Goal: Task Accomplishment & Management: Complete application form

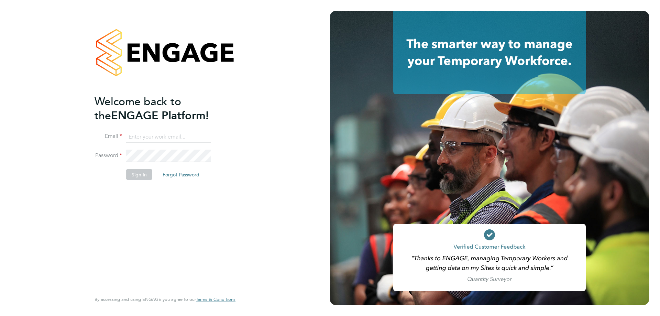
type input "mia@net-temps.co.uk"
click at [142, 175] on button "Sign In" at bounding box center [139, 174] width 26 height 11
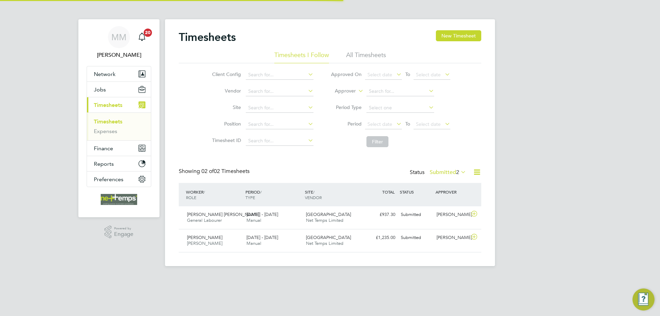
scroll to position [18, 60]
click at [479, 172] on icon at bounding box center [477, 172] width 9 height 9
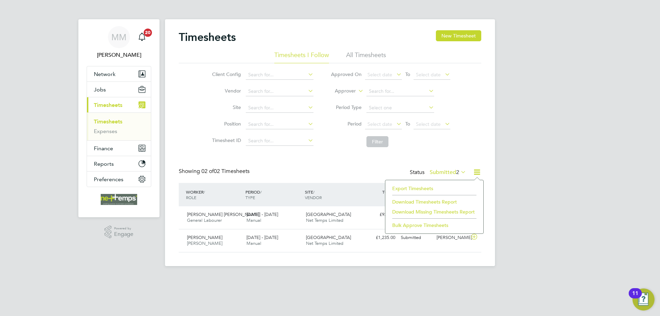
click at [418, 187] on li "Export Timesheets" at bounding box center [434, 189] width 91 height 10
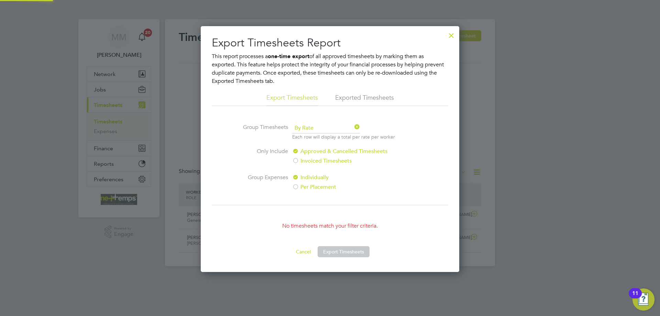
scroll to position [246, 259]
click at [450, 37] on div at bounding box center [451, 34] width 12 height 12
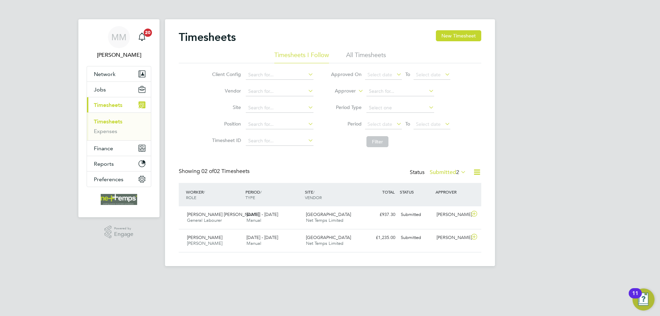
scroll to position [18, 60]
click at [542, 97] on div "MM [PERSON_NAME] Notifications 20 Applications: Network Team Members Businesses…" at bounding box center [330, 138] width 660 height 277
click at [118, 88] on button "Jobs" at bounding box center [119, 89] width 64 height 15
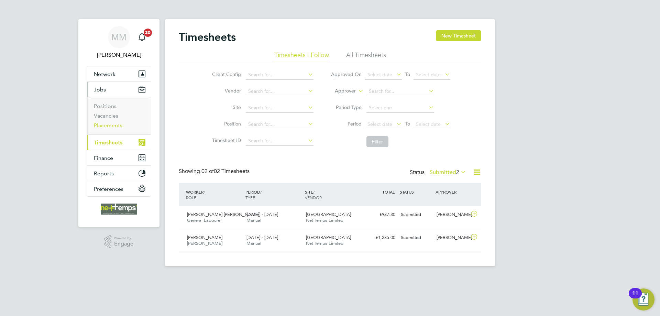
click at [116, 124] on link "Placements" at bounding box center [108, 125] width 29 height 7
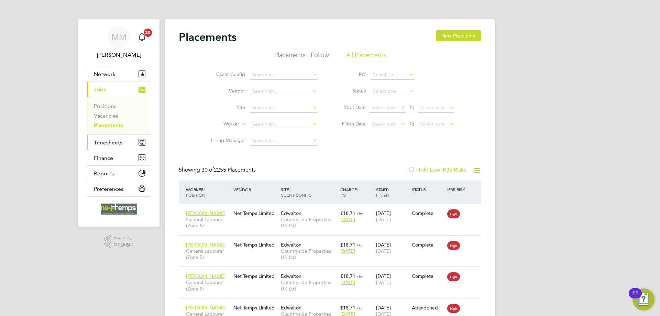
click at [114, 145] on span "Timesheets" at bounding box center [108, 142] width 29 height 7
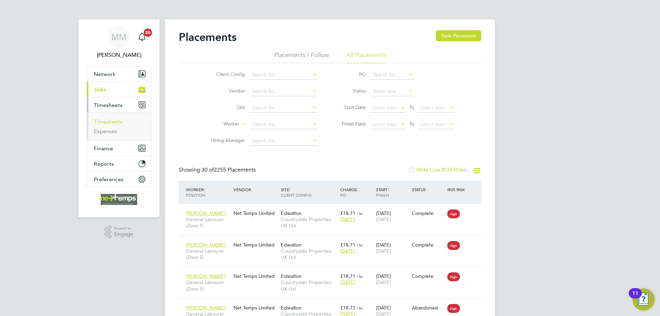
click at [117, 120] on link "Timesheets" at bounding box center [108, 121] width 29 height 7
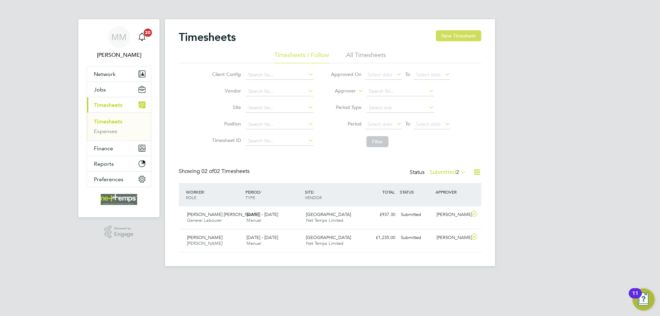
click at [450, 37] on button "New Timesheet" at bounding box center [458, 35] width 45 height 11
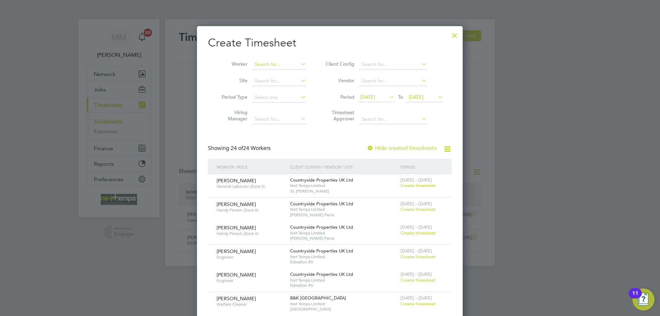
click at [259, 66] on input at bounding box center [279, 65] width 54 height 10
click at [266, 75] on li "[PERSON_NAME]" at bounding box center [279, 73] width 55 height 9
type input "[PERSON_NAME]"
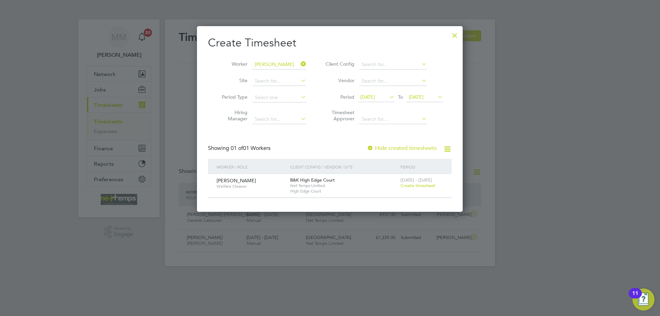
click at [409, 147] on label "Hide created timesheets" at bounding box center [402, 148] width 70 height 7
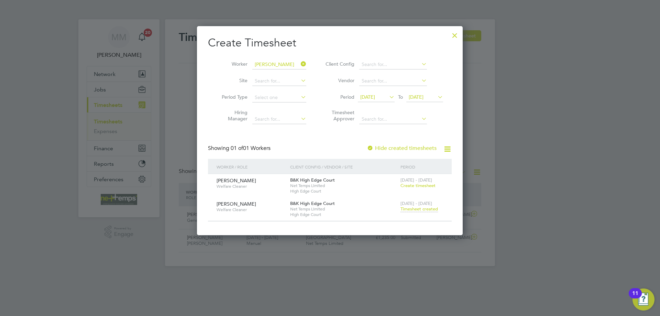
click at [453, 36] on div at bounding box center [455, 34] width 12 height 12
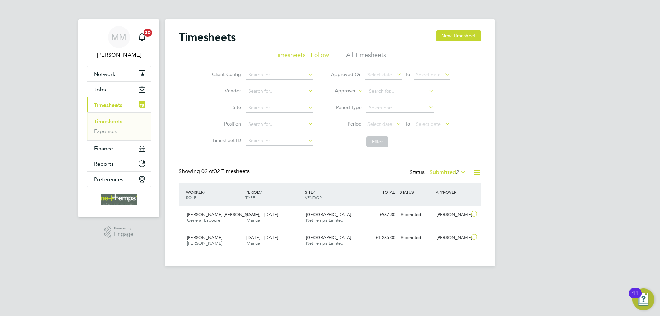
click at [558, 103] on div "MM [PERSON_NAME] Notifications 20 Applications: Network Team Members Businesses…" at bounding box center [330, 138] width 660 height 277
click at [459, 36] on button "New Timesheet" at bounding box center [458, 35] width 45 height 11
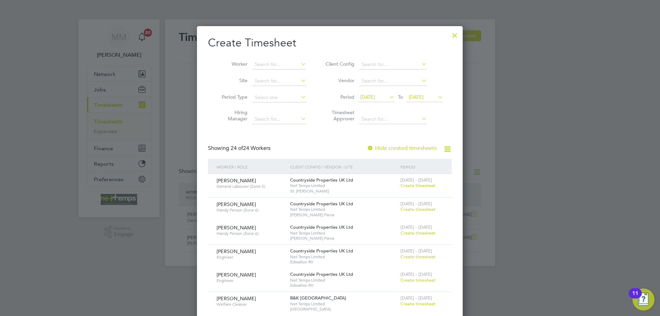
scroll to position [989, 266]
click at [274, 67] on input at bounding box center [279, 65] width 54 height 10
click at [296, 72] on b "[PERSON_NAME]" at bounding box center [316, 74] width 40 height 6
type input "[PERSON_NAME]"
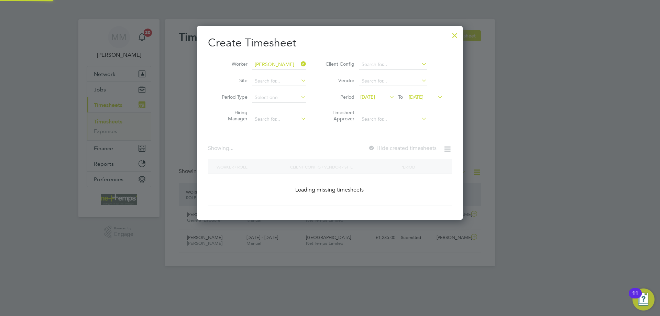
scroll to position [194, 266]
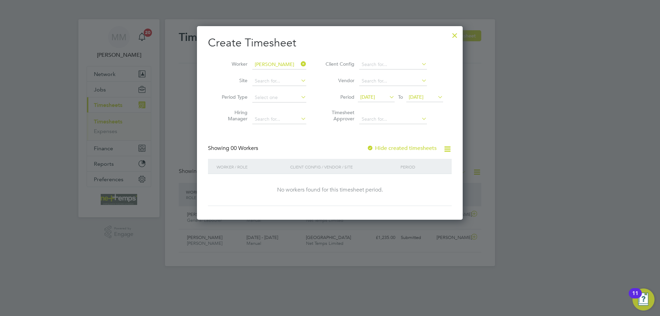
click at [405, 148] on label "Hide created timesheets" at bounding box center [402, 148] width 70 height 7
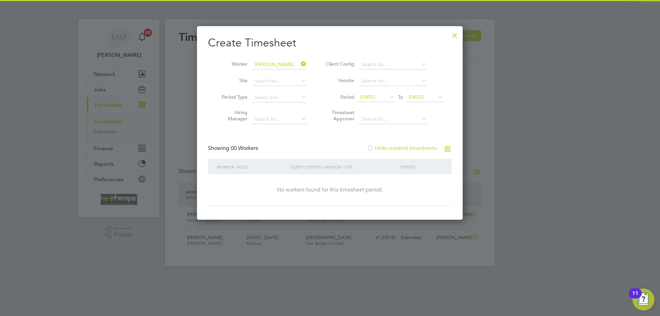
click at [405, 148] on label "Hide created timesheets" at bounding box center [402, 148] width 70 height 7
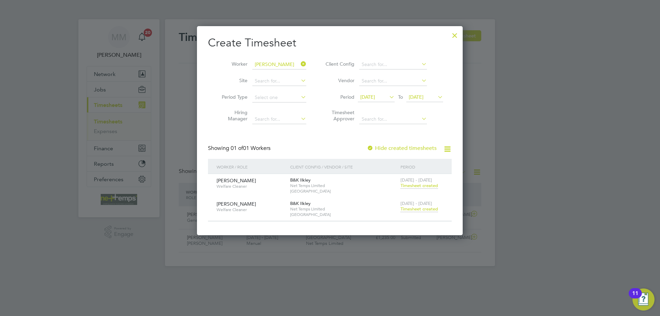
scroll to position [3, 3]
click at [416, 209] on span "Timesheet created" at bounding box center [419, 209] width 37 height 6
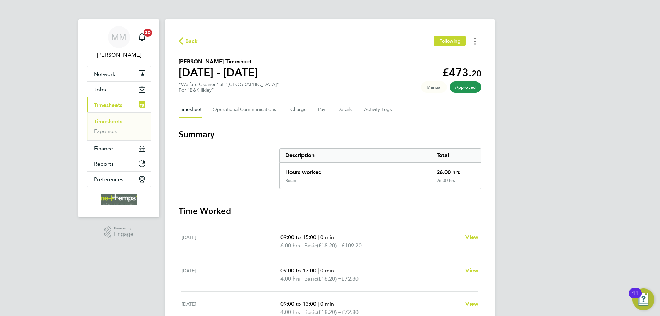
click at [476, 41] on button "Timesheets Menu" at bounding box center [475, 41] width 12 height 11
click at [441, 55] on link "Download timesheet" at bounding box center [440, 57] width 83 height 14
click at [117, 123] on link "Timesheets" at bounding box center [108, 121] width 29 height 7
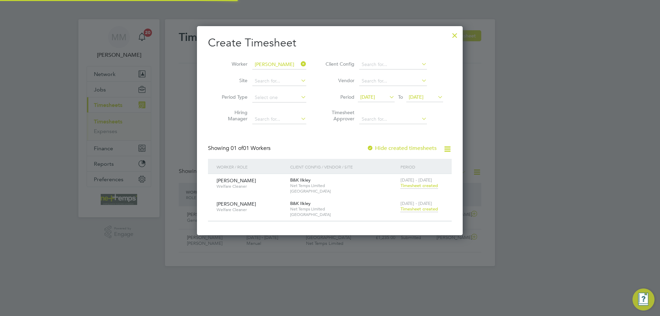
scroll to position [18, 60]
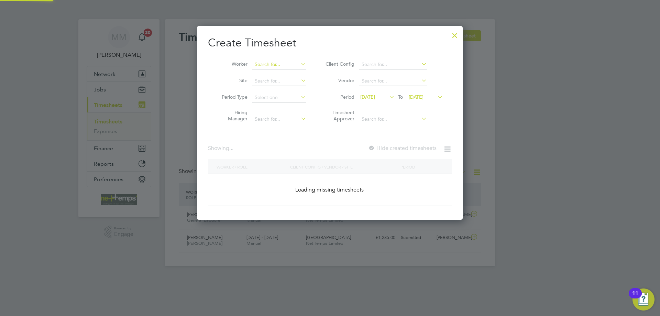
click at [279, 63] on input at bounding box center [279, 65] width 54 height 10
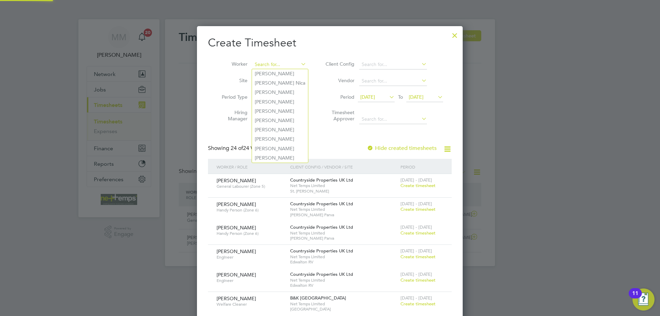
scroll to position [989, 266]
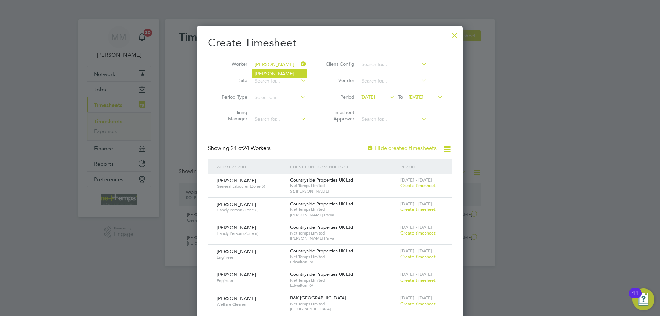
click at [278, 71] on li "[PERSON_NAME]" at bounding box center [279, 73] width 55 height 9
type input "[PERSON_NAME]"
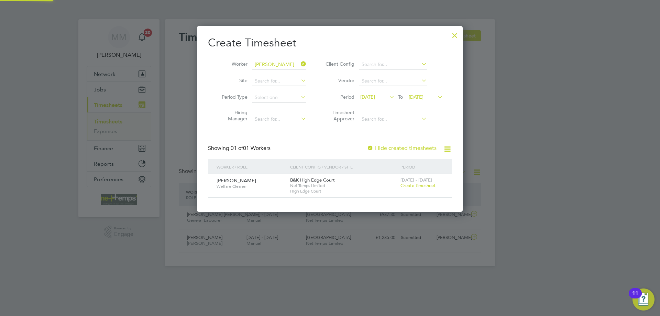
scroll to position [3, 3]
click at [406, 149] on label "Hide created timesheets" at bounding box center [402, 148] width 70 height 7
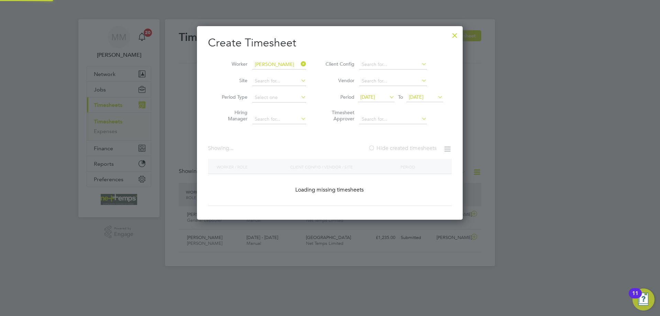
scroll to position [185, 266]
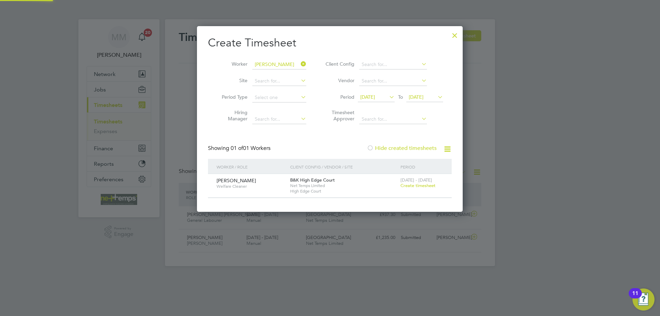
click at [406, 149] on label "Hide created timesheets" at bounding box center [402, 148] width 70 height 7
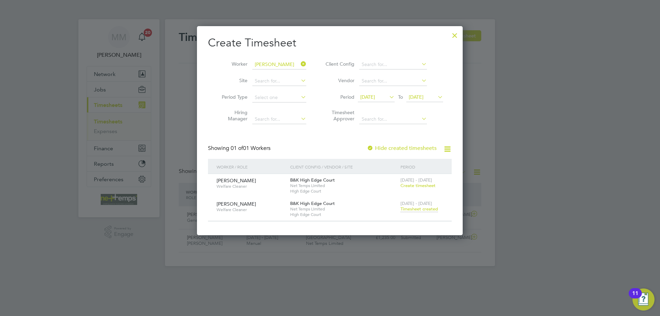
click at [420, 210] on span "Timesheet created" at bounding box center [419, 209] width 37 height 6
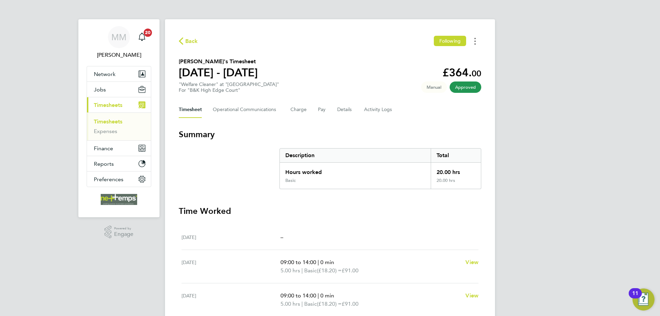
click at [475, 43] on icon "Timesheets Menu" at bounding box center [474, 41] width 1 height 7
click at [449, 54] on link "Download timesheet" at bounding box center [440, 57] width 83 height 14
click at [115, 120] on link "Timesheets" at bounding box center [108, 121] width 29 height 7
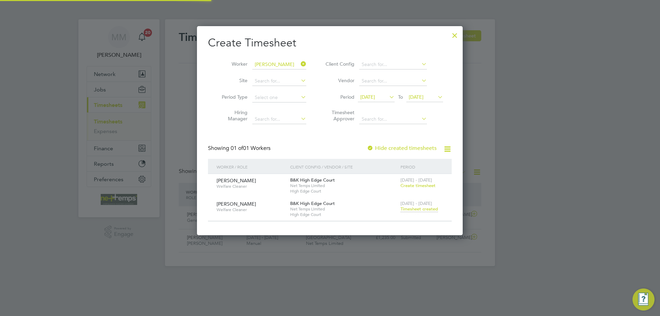
scroll to position [3, 3]
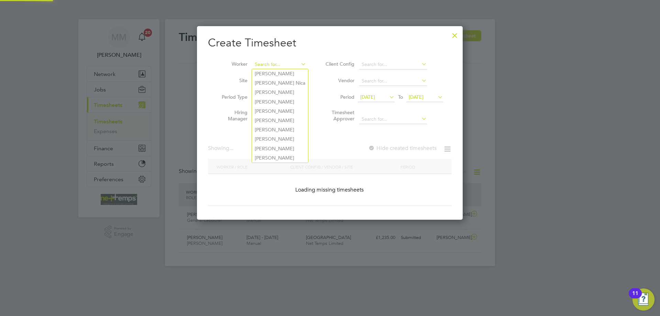
click at [287, 65] on input at bounding box center [279, 65] width 54 height 10
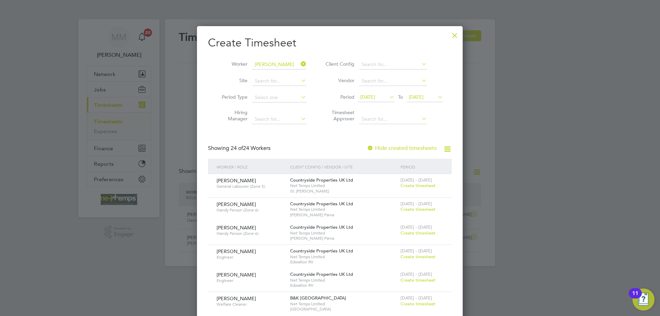
click at [280, 75] on li "[PERSON_NAME]" at bounding box center [282, 73] width 61 height 9
type input "[PERSON_NAME]"
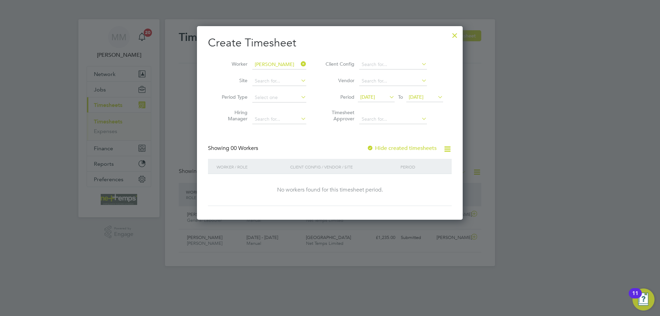
click at [397, 147] on label "Hide created timesheets" at bounding box center [402, 148] width 70 height 7
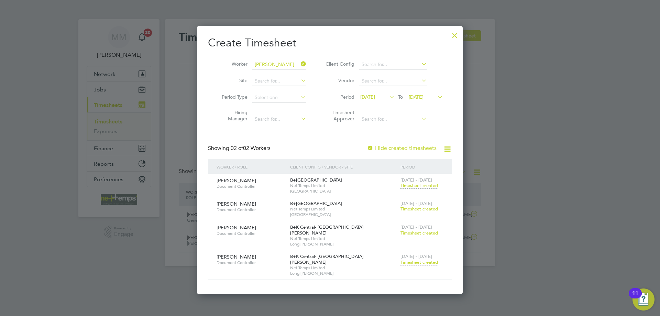
click at [414, 259] on span "Timesheet created" at bounding box center [419, 262] width 37 height 6
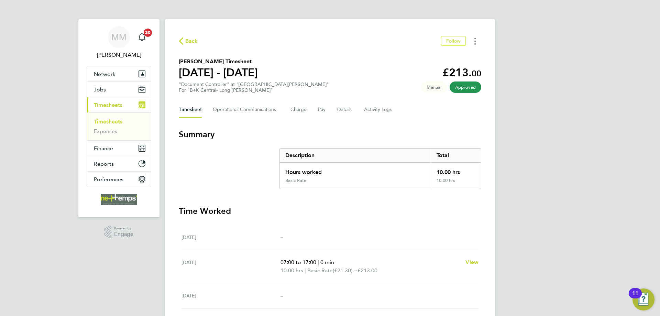
click at [473, 44] on button "Timesheets Menu" at bounding box center [475, 41] width 12 height 11
click at [448, 57] on link "Download timesheet" at bounding box center [440, 57] width 83 height 14
click at [108, 123] on link "Timesheets" at bounding box center [108, 121] width 29 height 7
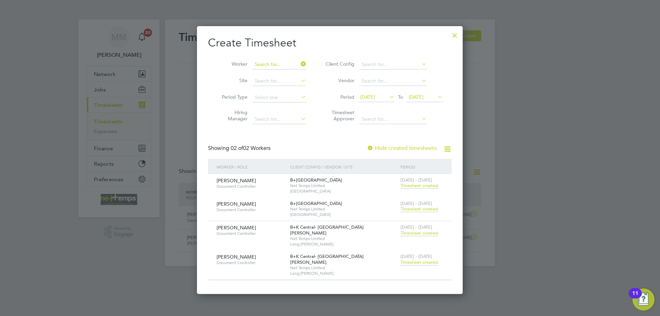
click at [287, 63] on input at bounding box center [279, 65] width 54 height 10
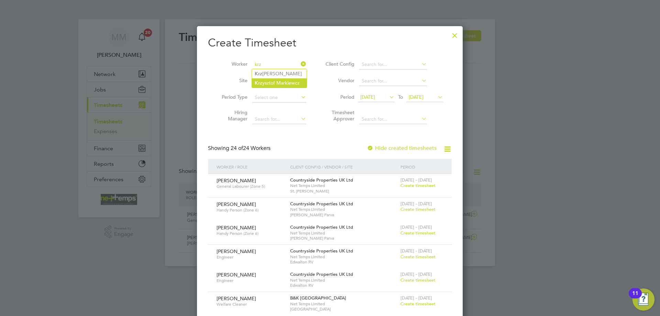
click at [275, 81] on li "Krz ysztof Markiewcz" at bounding box center [279, 82] width 55 height 9
type input "[PERSON_NAME]"
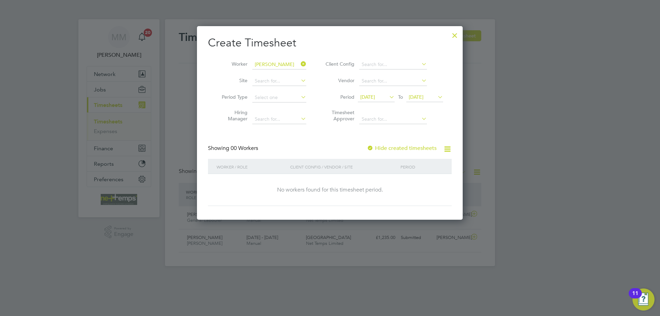
click at [415, 147] on label "Hide created timesheets" at bounding box center [402, 148] width 70 height 7
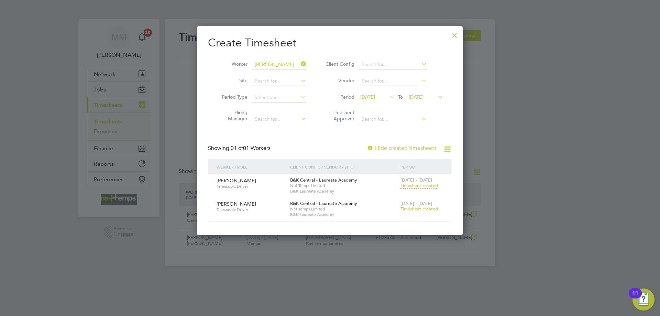
click at [419, 208] on span "Timesheet created" at bounding box center [419, 209] width 37 height 6
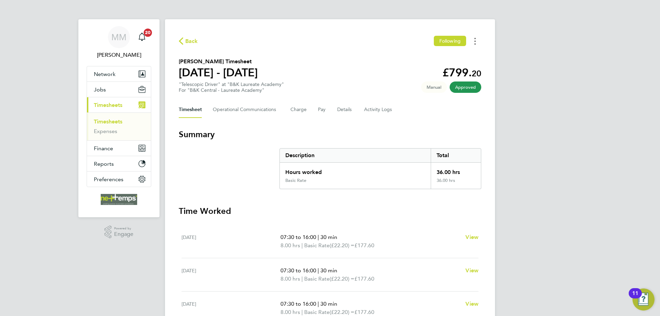
click at [473, 40] on button "Timesheets Menu" at bounding box center [475, 41] width 12 height 11
click at [447, 56] on link "Download timesheet" at bounding box center [440, 57] width 83 height 14
click at [112, 124] on link "Timesheets" at bounding box center [108, 121] width 29 height 7
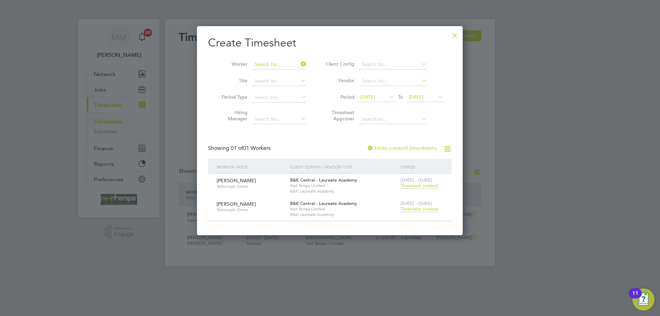
click at [290, 65] on input at bounding box center [279, 65] width 54 height 10
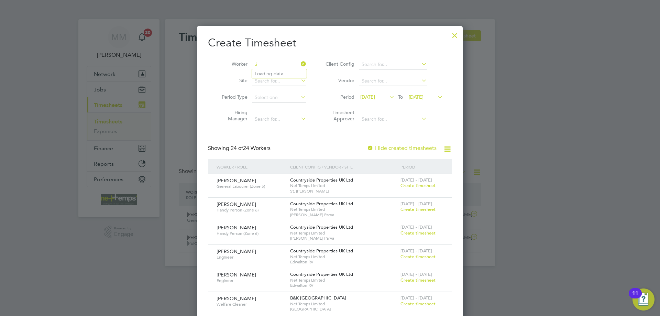
type input "."
click at [283, 72] on li "Liberty Aigbe" at bounding box center [279, 73] width 55 height 9
type input "Liberty Aigbe"
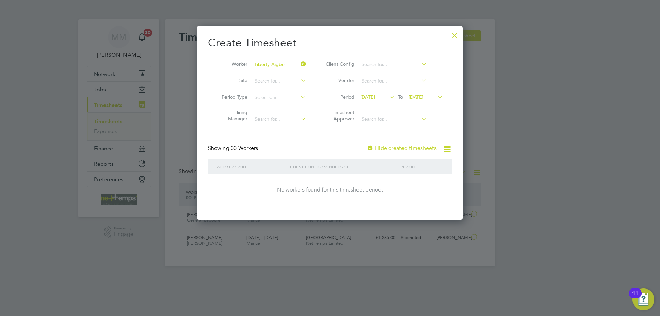
click at [399, 146] on label "Hide created timesheets" at bounding box center [402, 148] width 70 height 7
click at [375, 98] on span "[DATE]" at bounding box center [367, 97] width 15 height 6
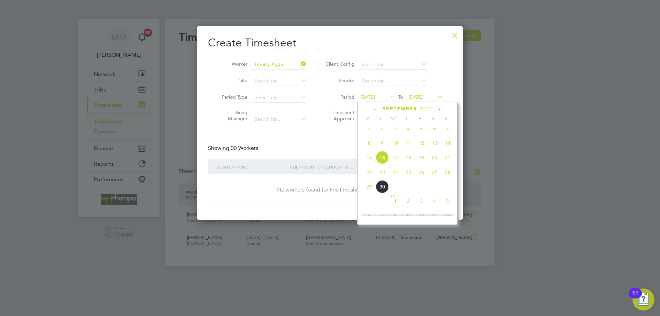
click at [370, 178] on span "22" at bounding box center [369, 172] width 13 height 13
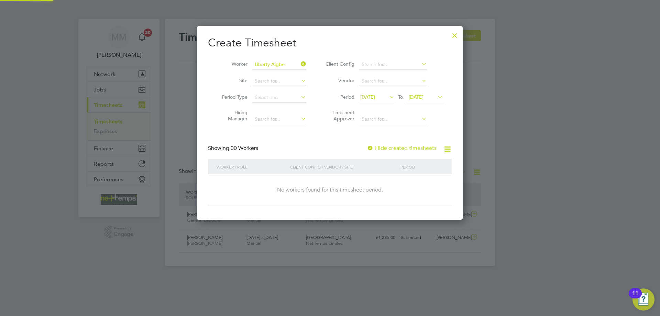
click at [423, 94] on span "[DATE]" at bounding box center [424, 97] width 37 height 9
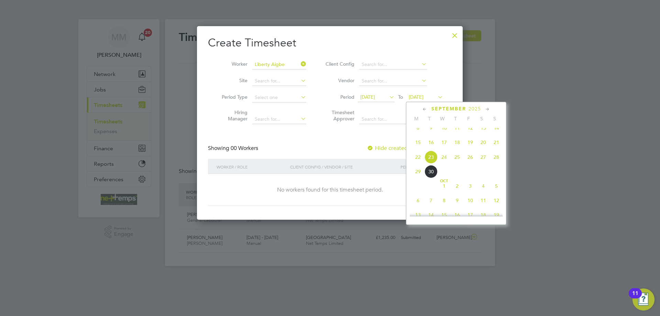
click at [493, 164] on span "28" at bounding box center [496, 157] width 13 height 13
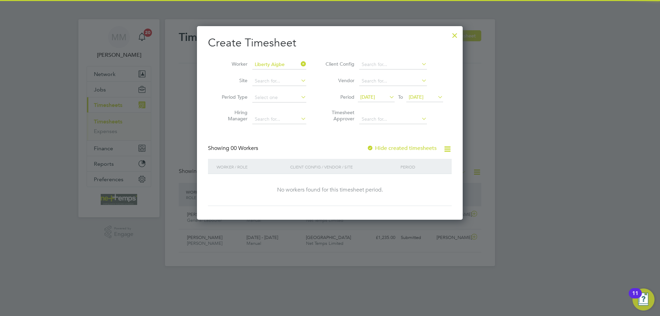
click at [402, 147] on label "Hide created timesheets" at bounding box center [402, 148] width 70 height 7
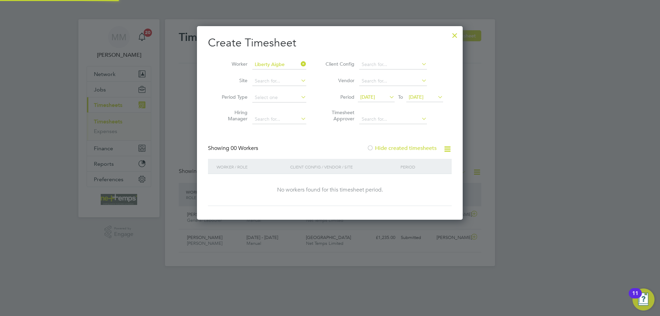
click at [402, 147] on label "Hide created timesheets" at bounding box center [402, 148] width 70 height 7
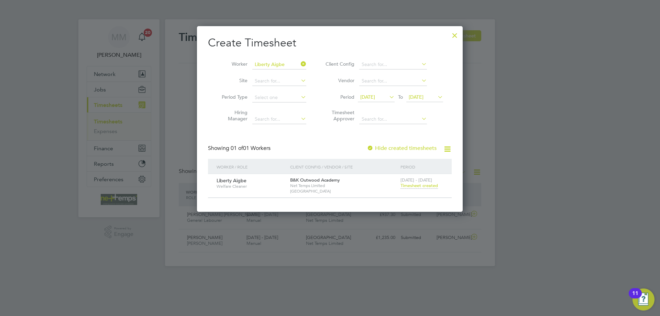
click at [418, 186] on span "Timesheet created" at bounding box center [419, 186] width 37 height 6
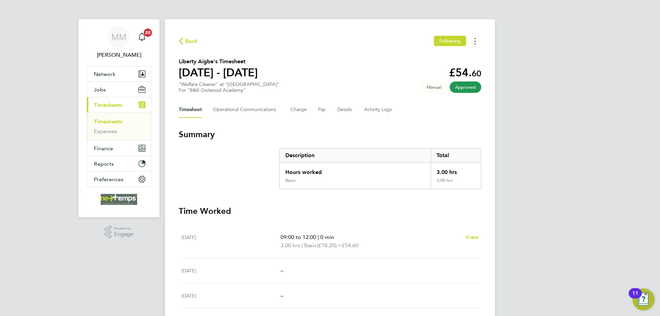
click at [474, 42] on icon "Timesheets Menu" at bounding box center [474, 41] width 1 height 7
click at [434, 56] on link "Download timesheet" at bounding box center [440, 57] width 83 height 14
click at [116, 121] on link "Timesheets" at bounding box center [108, 121] width 29 height 7
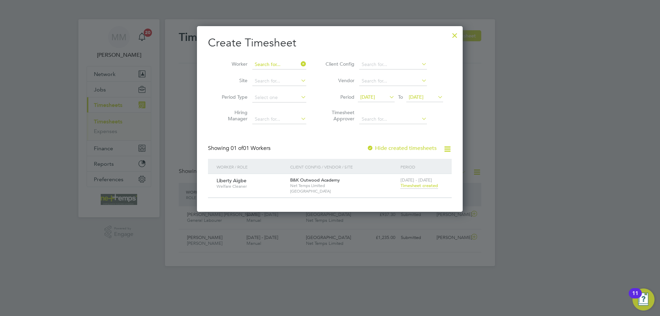
click at [284, 65] on input at bounding box center [279, 65] width 54 height 10
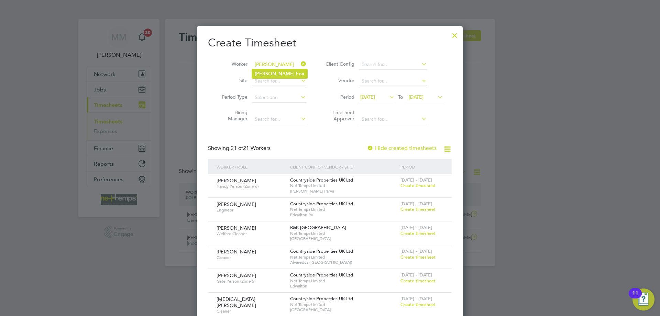
click at [296, 74] on b "Fox" at bounding box center [300, 74] width 9 height 6
type input "[PERSON_NAME]"
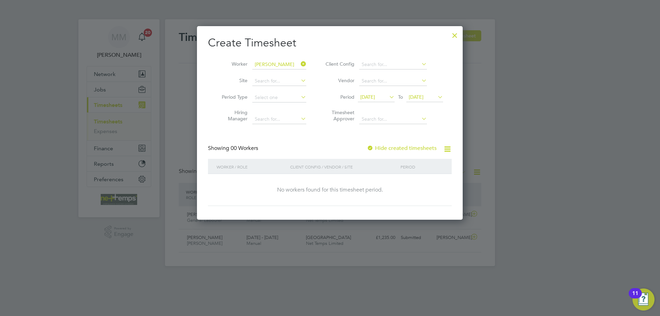
click at [403, 146] on label "Hide created timesheets" at bounding box center [402, 148] width 70 height 7
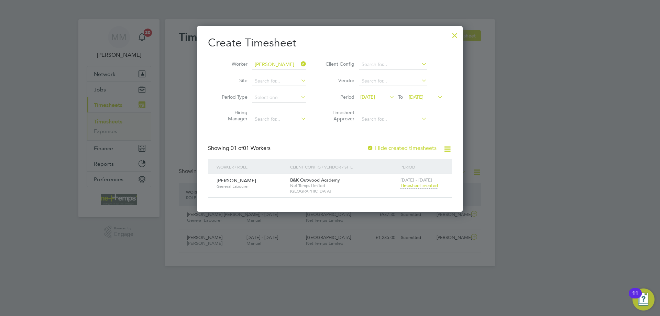
click at [413, 185] on span "Timesheet created" at bounding box center [419, 186] width 37 height 6
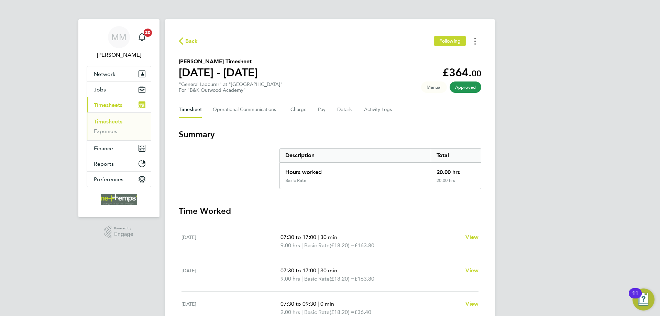
click at [472, 39] on button "Timesheets Menu" at bounding box center [475, 41] width 12 height 11
click at [445, 56] on link "Download timesheet" at bounding box center [440, 57] width 83 height 14
click at [114, 122] on link "Timesheets" at bounding box center [108, 121] width 29 height 7
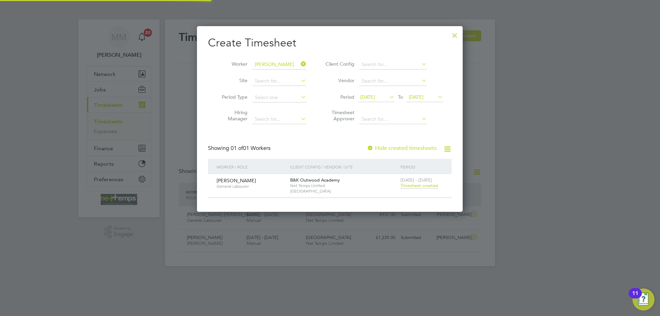
scroll to position [18, 60]
drag, startPoint x: 455, startPoint y: 35, endPoint x: 460, endPoint y: 37, distance: 4.8
click at [455, 35] on div at bounding box center [455, 34] width 12 height 12
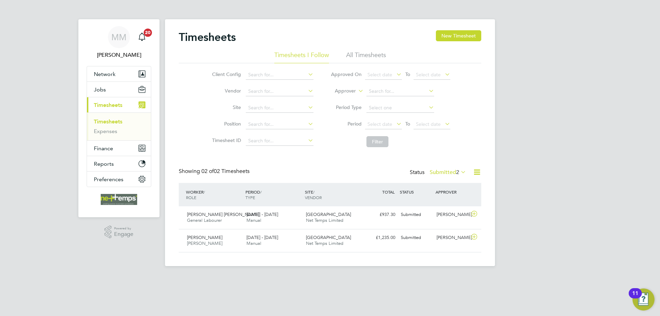
click at [568, 171] on div "MM [PERSON_NAME] Notifications 20 Applications: Network Team Members Businesses…" at bounding box center [330, 138] width 660 height 277
